Goal: Transaction & Acquisition: Purchase product/service

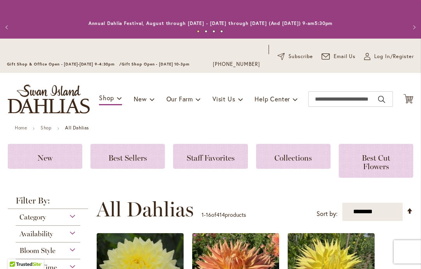
click at [364, 213] on select "**********" at bounding box center [372, 212] width 60 height 18
select select "**********"
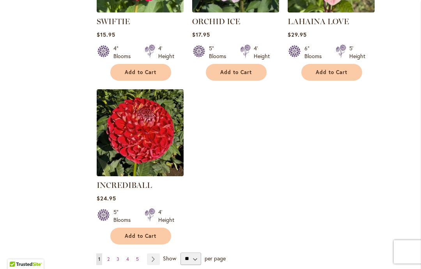
scroll to position [962, 0]
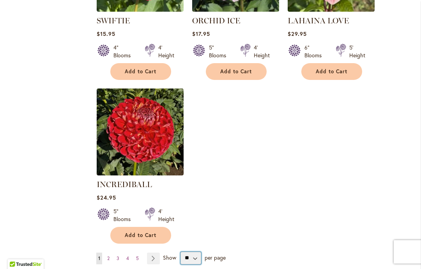
click at [189, 254] on select "** ** ** **" at bounding box center [190, 258] width 21 height 12
select select "**"
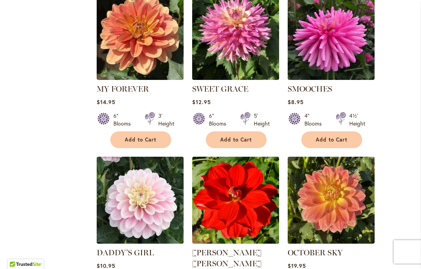
scroll to position [3392, 0]
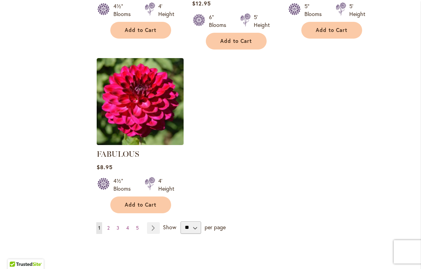
scroll to position [3665, 0]
click at [160, 221] on div "Page You're currently reading page 1 Page 2 Page 3 Page 4 Page 5" at bounding box center [254, 227] width 317 height 12
click at [150, 222] on link "Page Next" at bounding box center [153, 228] width 13 height 12
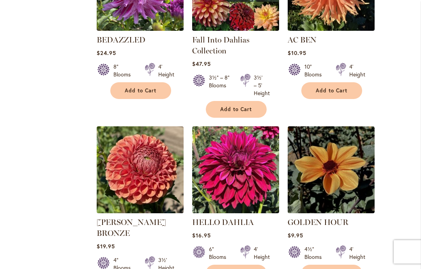
scroll to position [2478, 0]
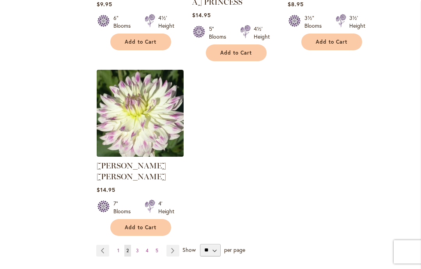
scroll to position [3753, 0]
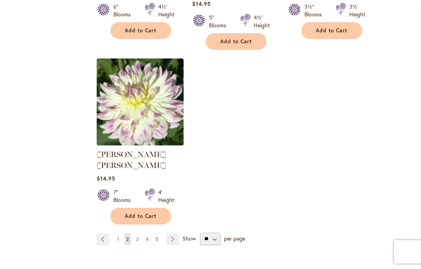
click at [175, 233] on link "Page Next" at bounding box center [172, 239] width 13 height 12
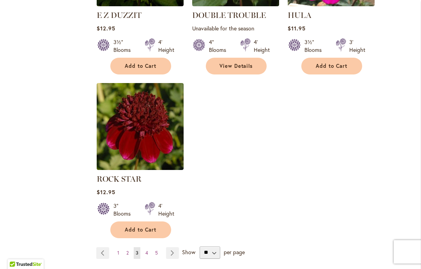
scroll to position [3651, 0]
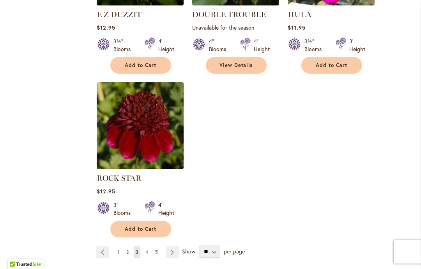
click at [172, 246] on link "Page Next" at bounding box center [172, 252] width 13 height 12
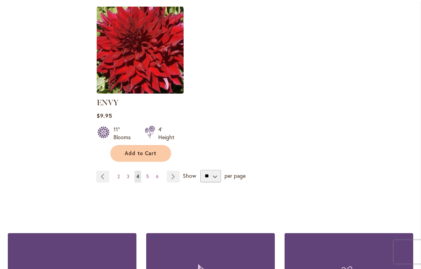
scroll to position [3723, 0]
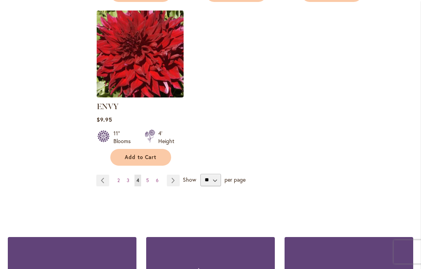
click at [173, 174] on link "Page Next" at bounding box center [173, 180] width 13 height 12
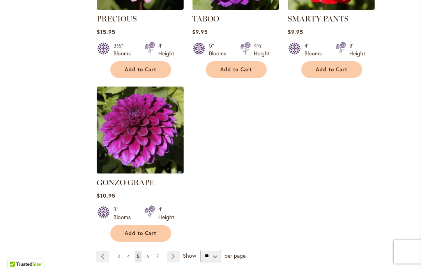
scroll to position [3659, 0]
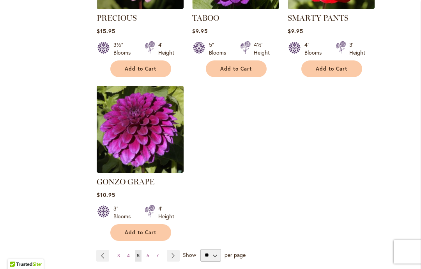
click at [171, 250] on link "Page Next" at bounding box center [173, 256] width 13 height 12
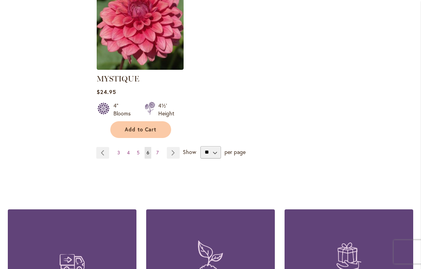
scroll to position [3773, 0]
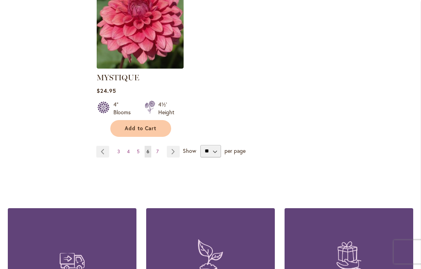
click at [173, 146] on link "Page Next" at bounding box center [173, 152] width 13 height 12
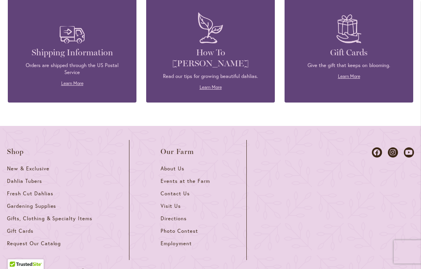
scroll to position [2013, 0]
